Goal: Task Accomplishment & Management: Manage account settings

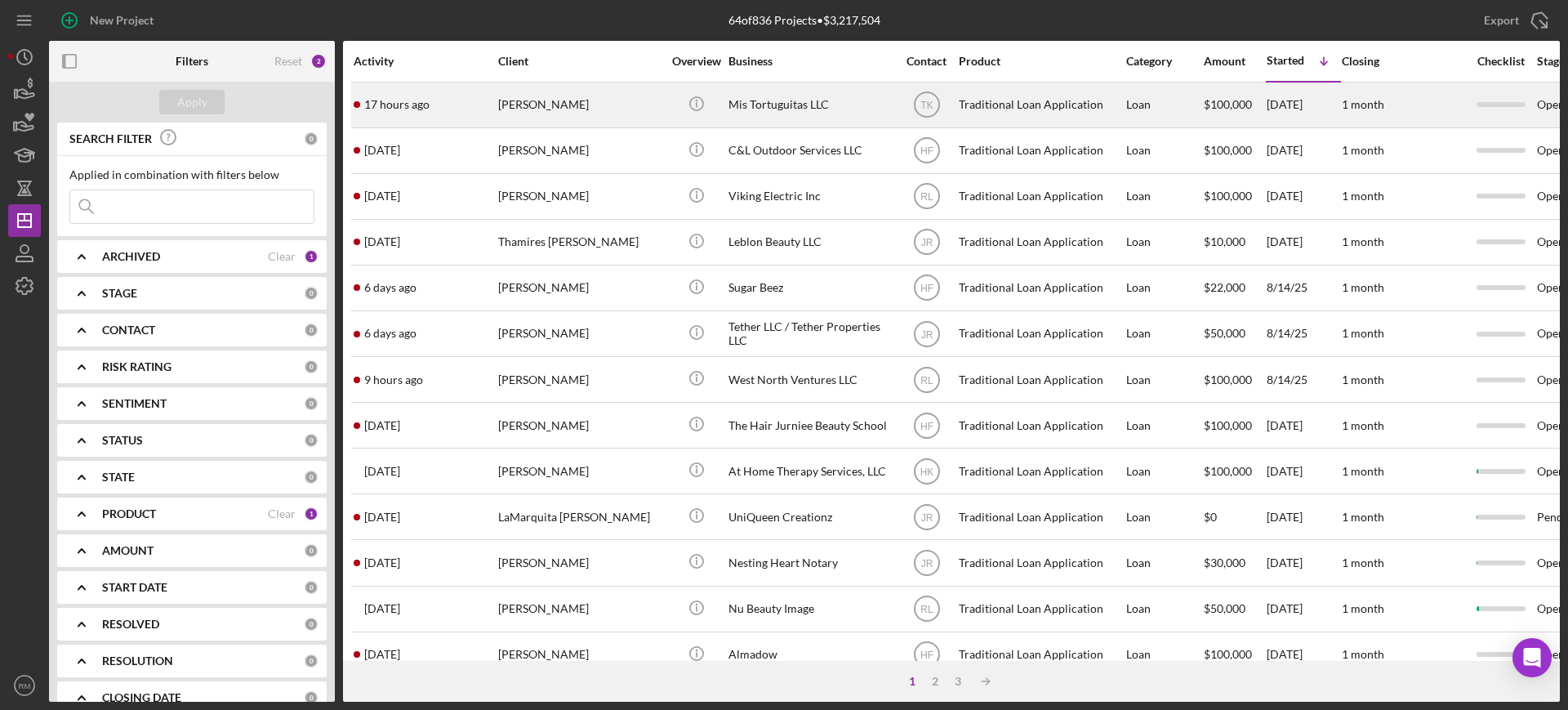
click at [558, 121] on div "[PERSON_NAME]" at bounding box center [580, 104] width 164 height 43
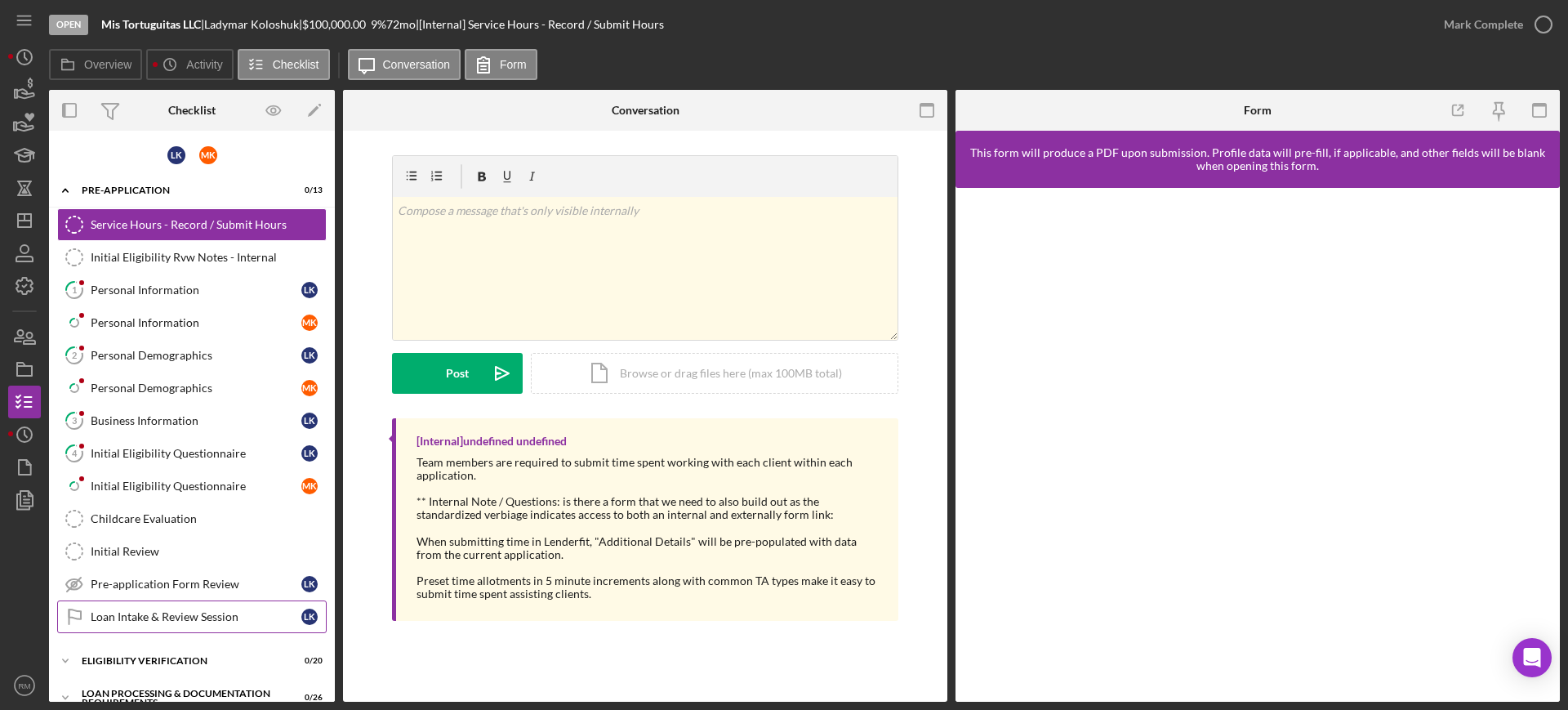
click at [142, 615] on div "Loan Intake & Review Session" at bounding box center [196, 616] width 211 height 13
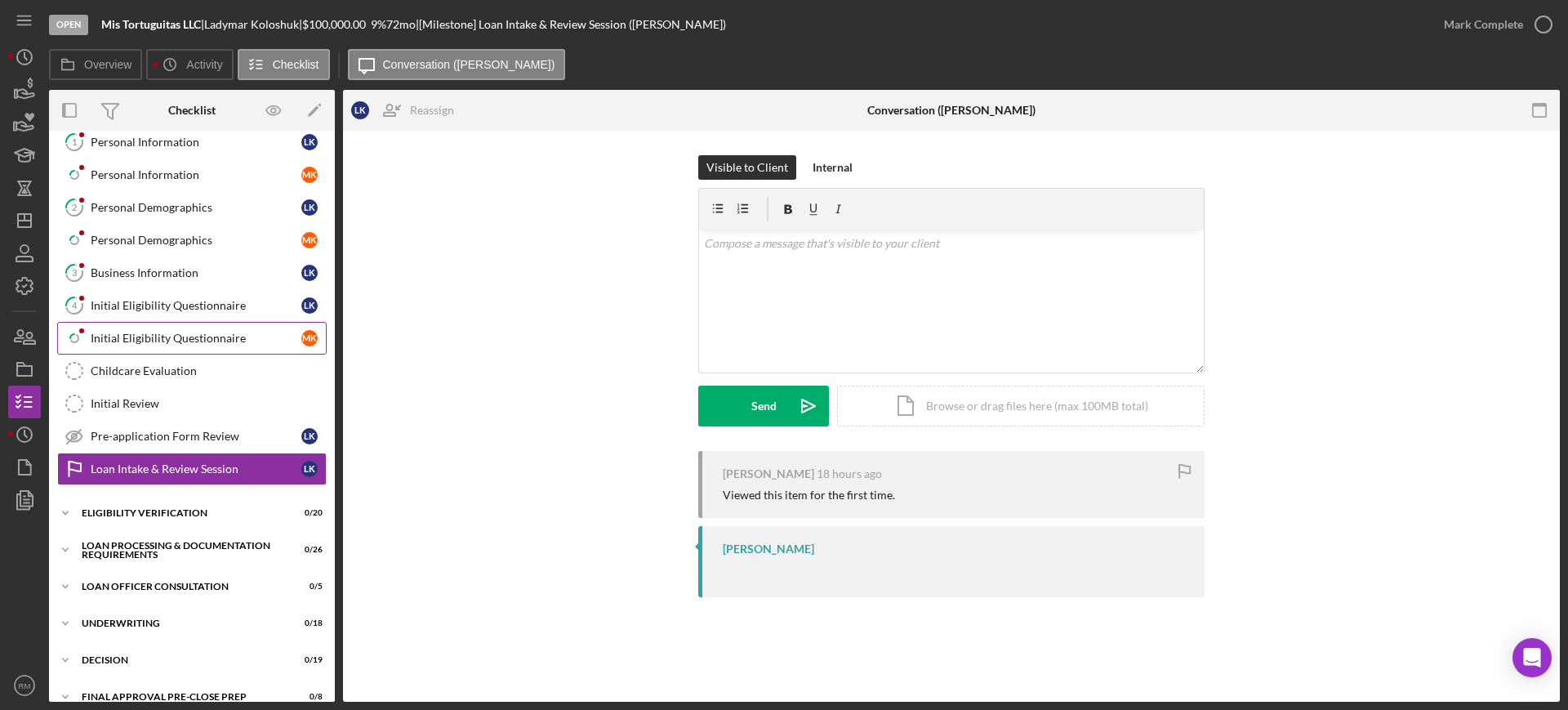
scroll to position [159, 0]
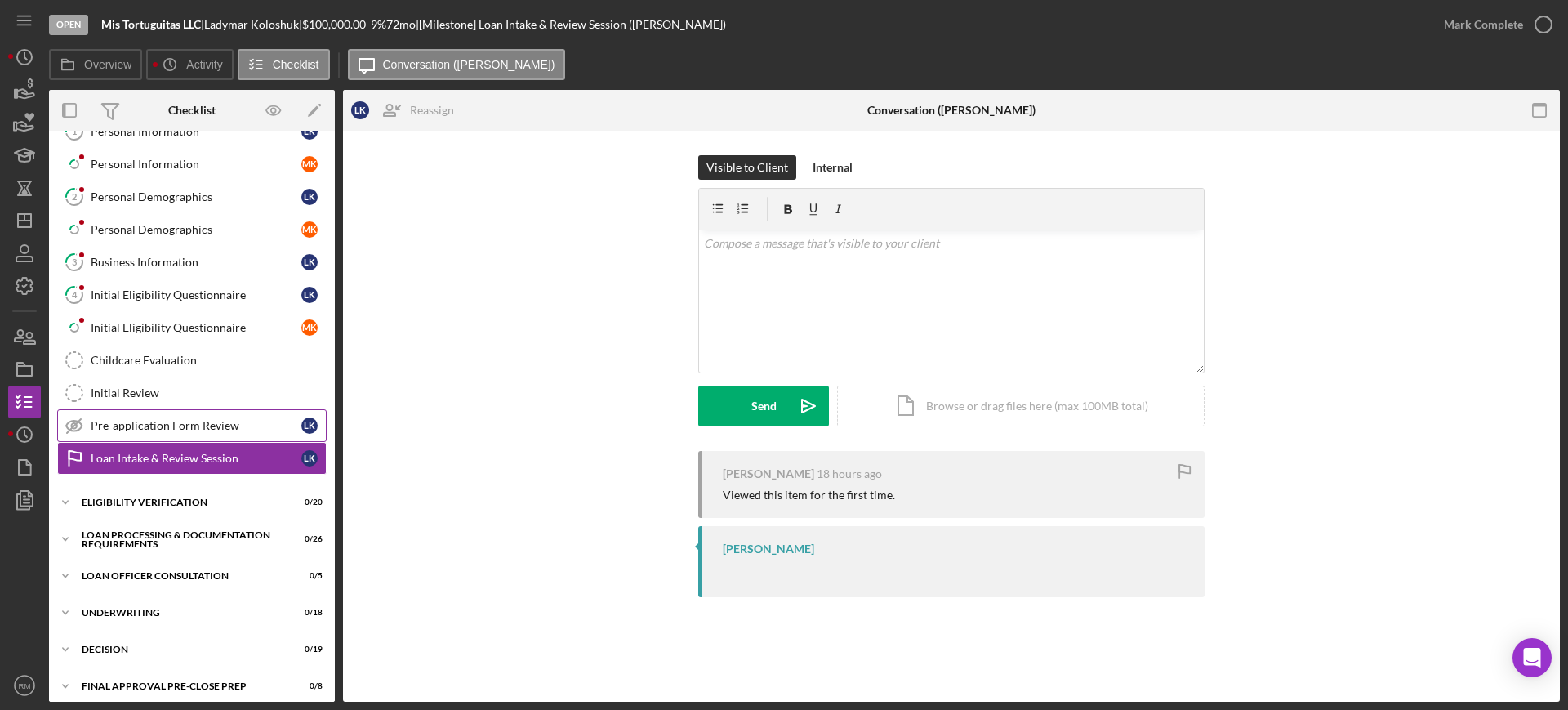
click at [175, 435] on link "Pre-application Form Review Pre-application Form Review L K" at bounding box center [192, 425] width 269 height 33
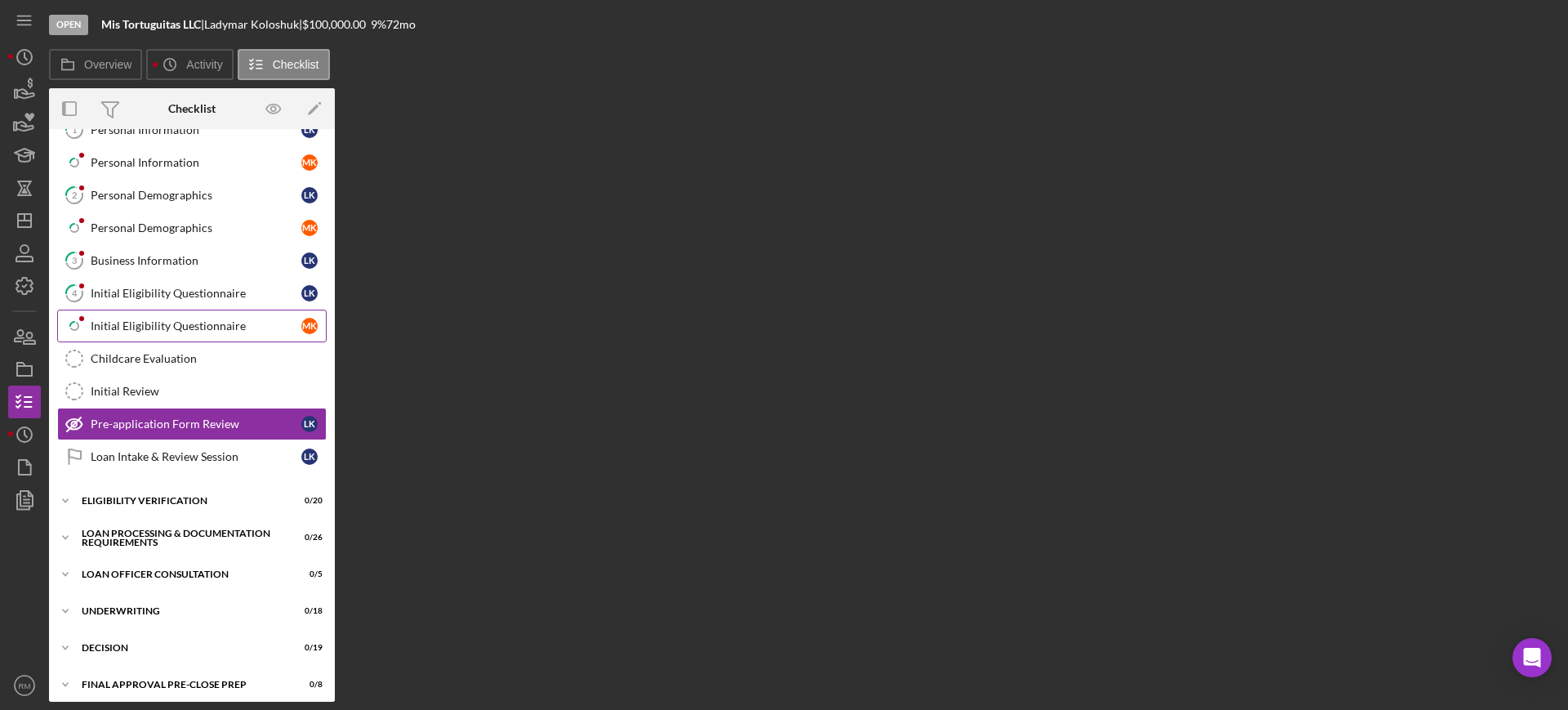
click at [133, 318] on link "Icon/Checklist Item Sub Partial Initial Eligibility Questionnaire M K" at bounding box center [192, 326] width 269 height 33
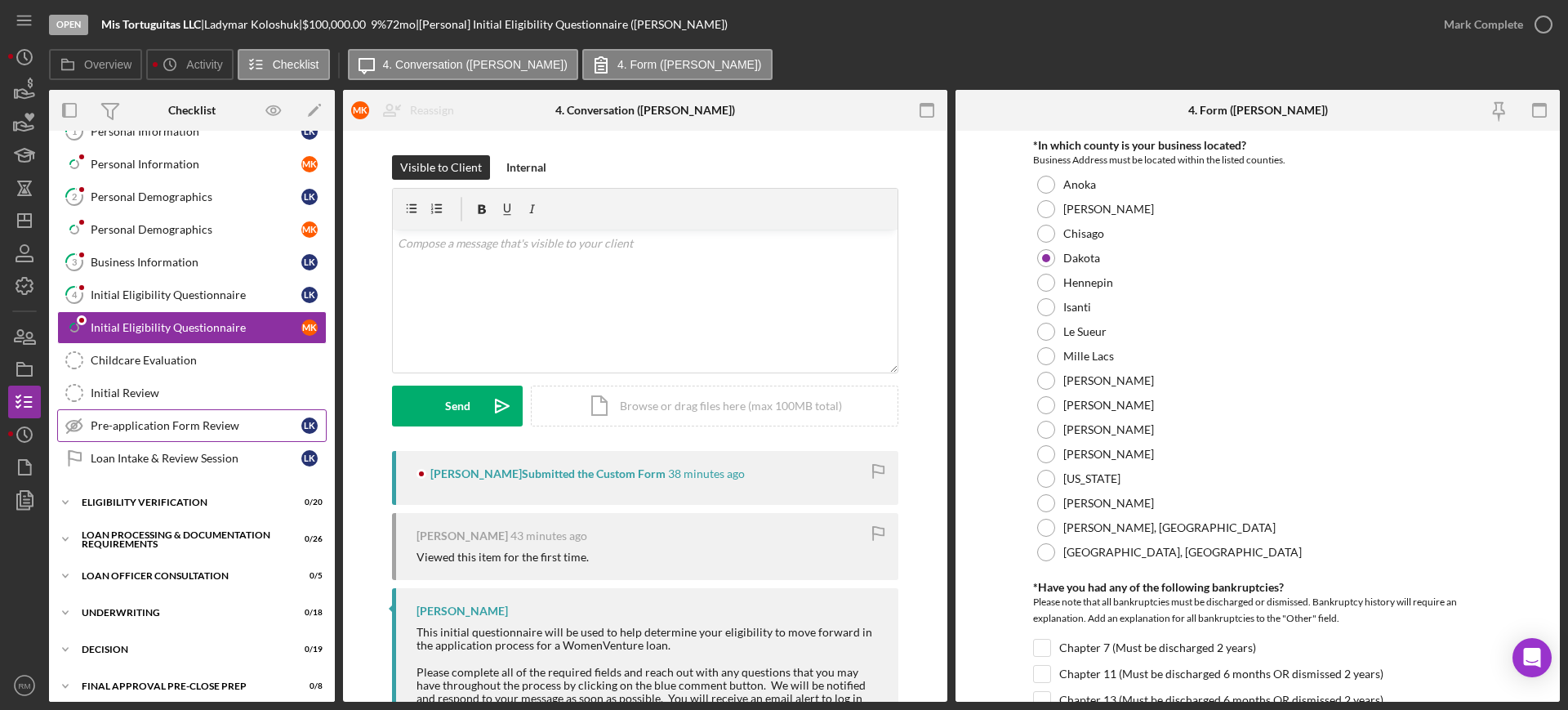
click at [157, 439] on link "Pre-application Form Review Pre-application Form Review L K" at bounding box center [192, 425] width 269 height 33
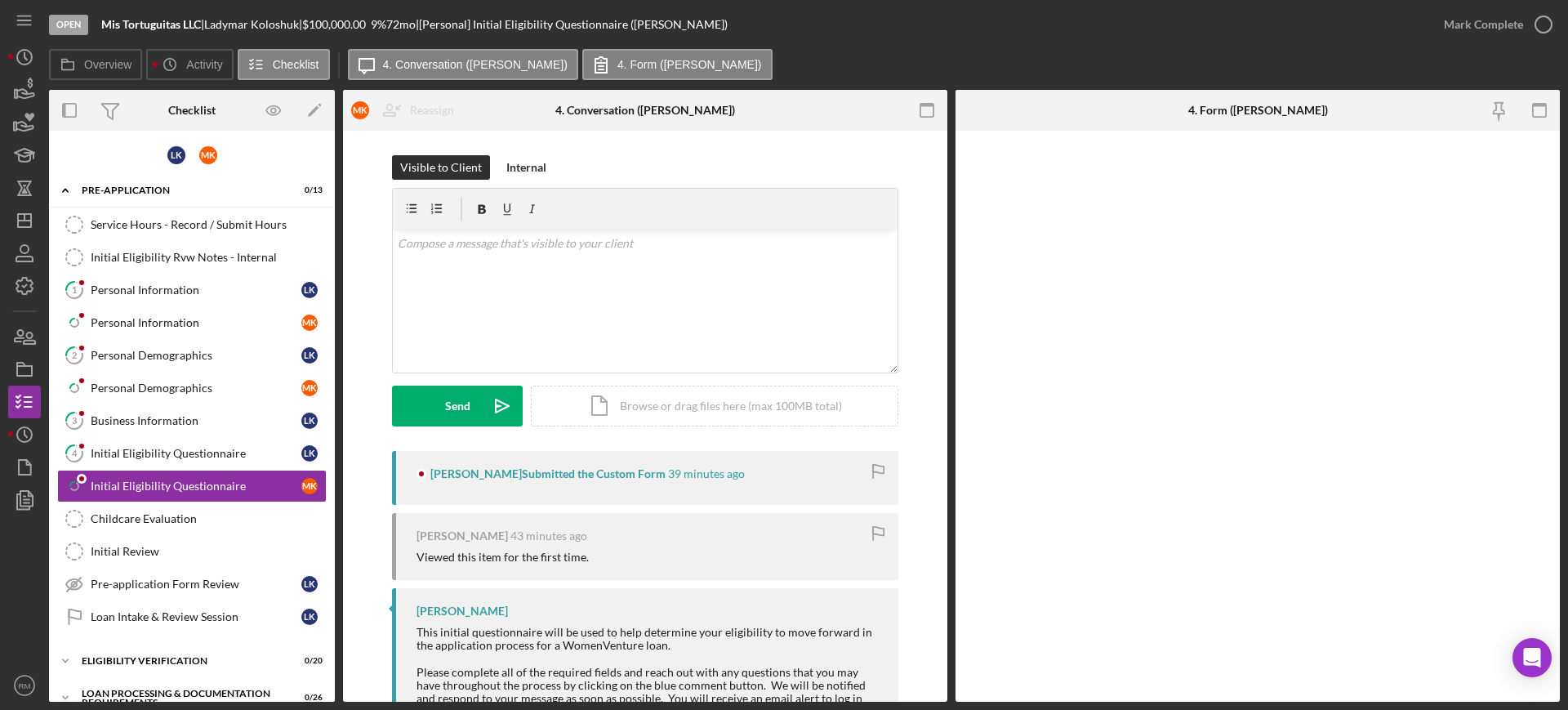
scroll to position [70, 0]
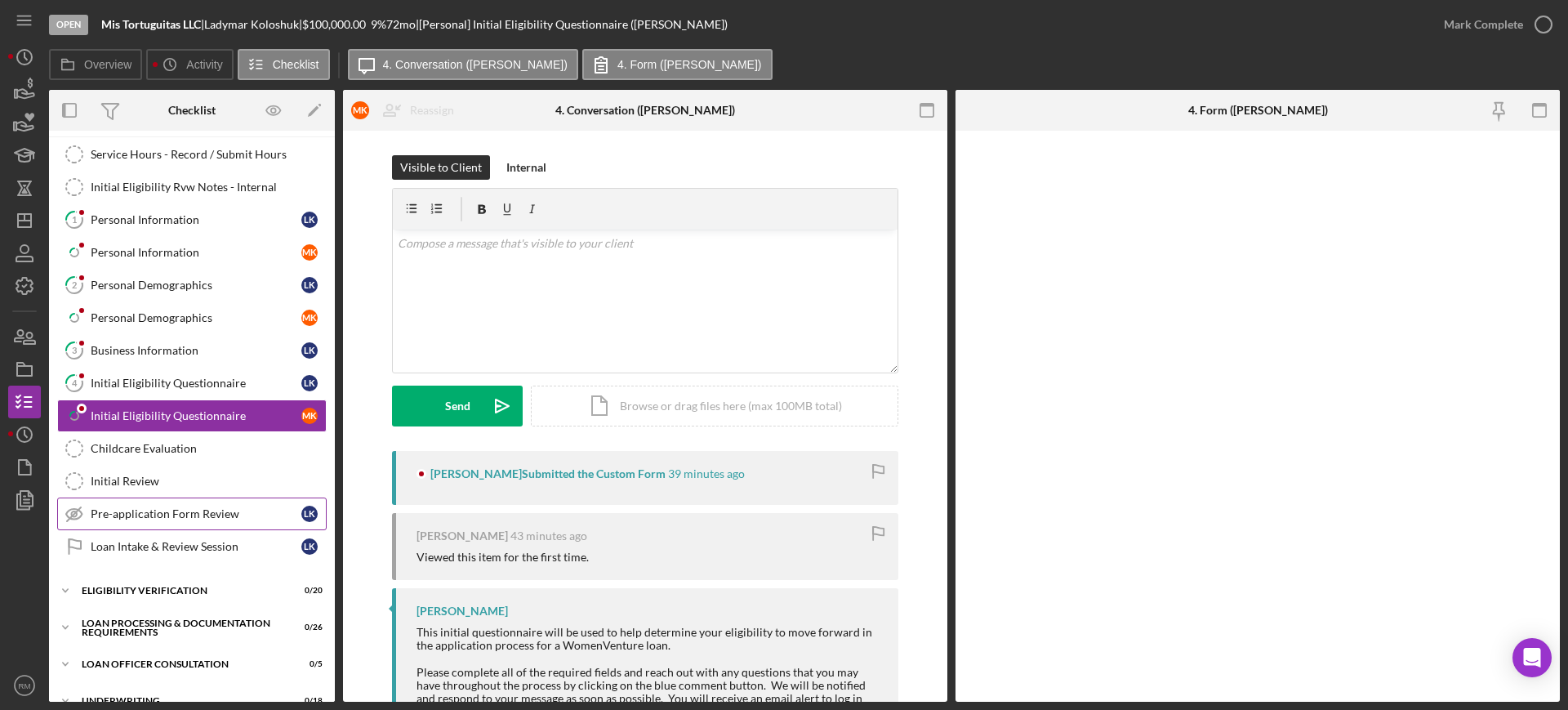
click at [178, 502] on link "Pre-application Form Review Pre-application Form Review L K" at bounding box center [192, 513] width 269 height 33
